Goal: Find specific page/section: Find specific page/section

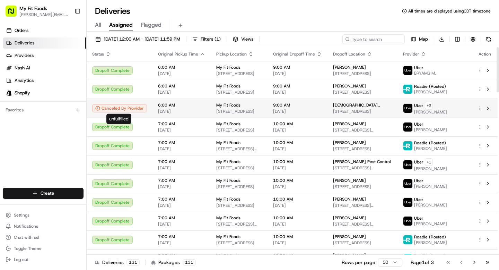
click at [126, 111] on div "Canceled By Provider" at bounding box center [119, 108] width 55 height 8
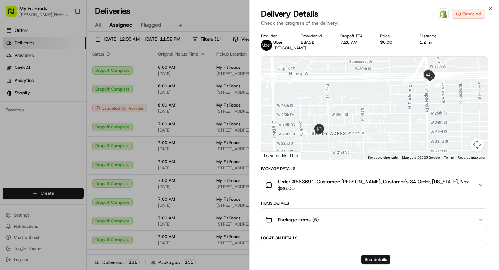
scroll to position [236, 0]
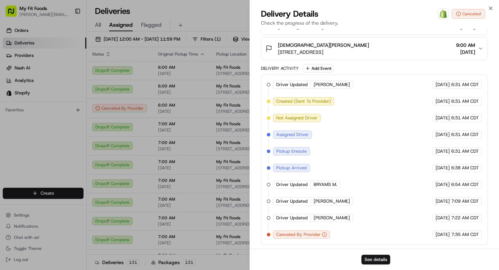
click at [313, 233] on span "Canceled By Provider" at bounding box center [298, 234] width 44 height 6
click at [327, 235] on div "Canceled By Provider" at bounding box center [301, 234] width 57 height 8
click at [324, 235] on icon "button" at bounding box center [324, 234] width 5 height 5
click at [317, 234] on span "Canceled By Provider" at bounding box center [298, 234] width 44 height 6
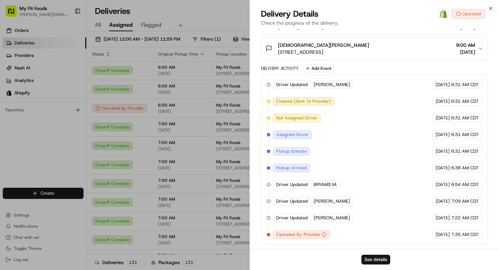
click at [325, 234] on icon "button" at bounding box center [324, 234] width 5 height 5
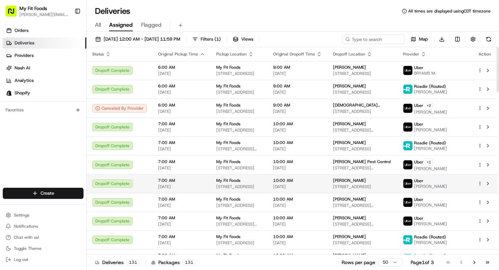
click at [174, 184] on span "[DATE]" at bounding box center [181, 187] width 47 height 6
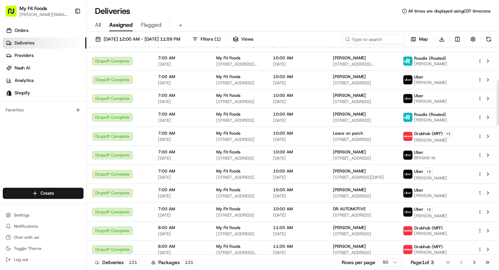
scroll to position [0, 0]
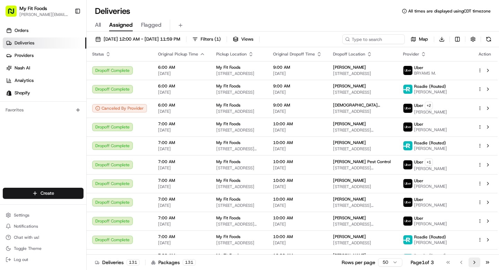
click at [470, 261] on button "Go to next page" at bounding box center [474, 262] width 12 height 10
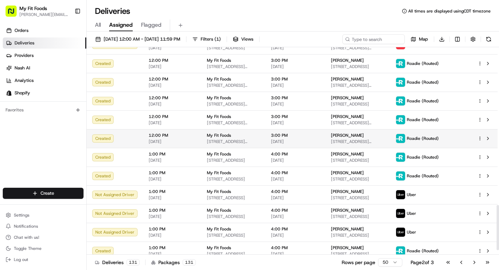
scroll to position [743, 0]
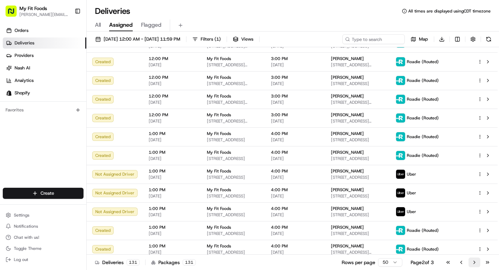
click at [471, 263] on button "Go to next page" at bounding box center [474, 262] width 12 height 10
